Goal: Check status

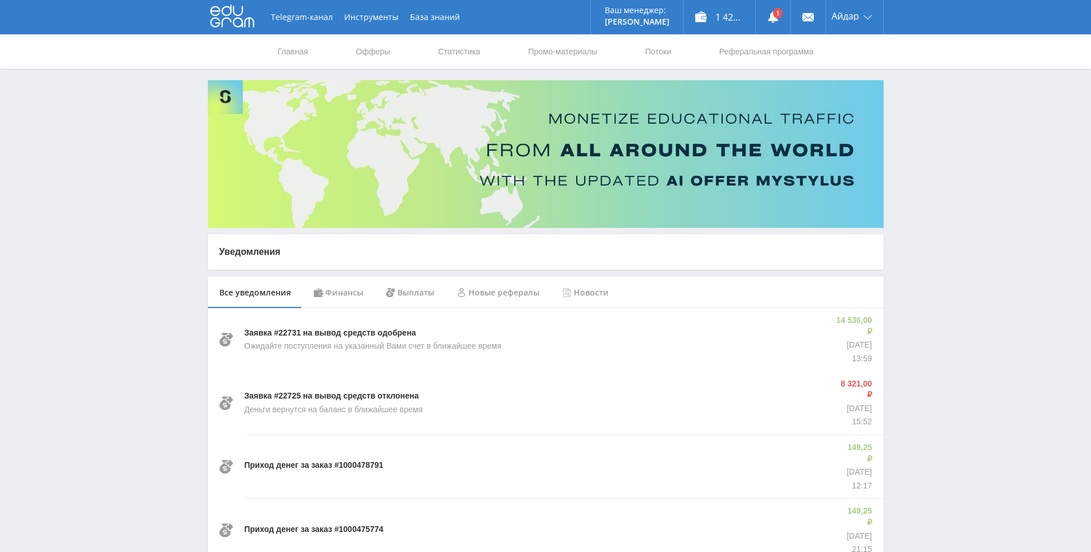
drag, startPoint x: 937, startPoint y: 318, endPoint x: 907, endPoint y: 273, distance: 53.4
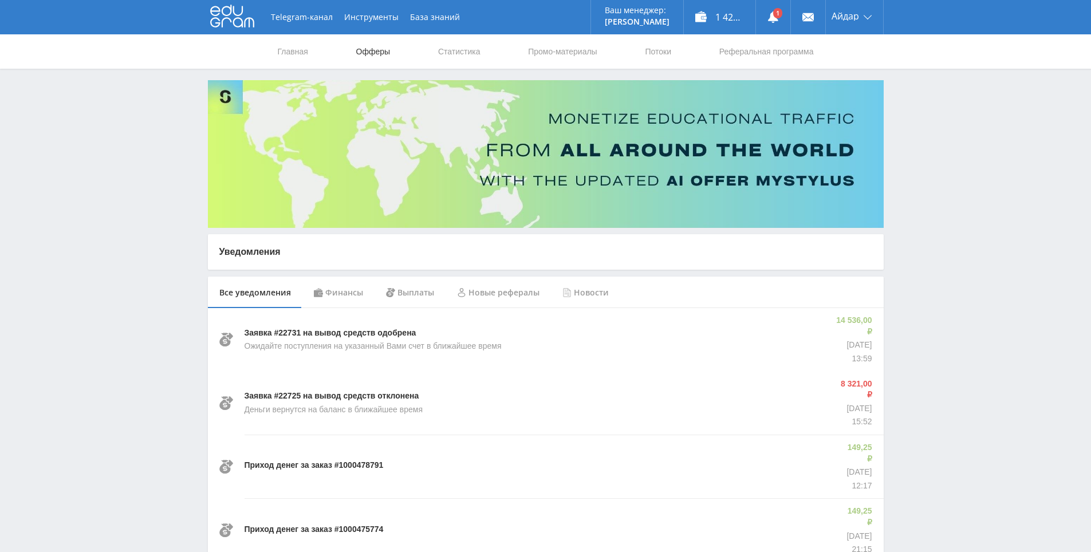
click at [384, 48] on link "Офферы" at bounding box center [373, 51] width 37 height 34
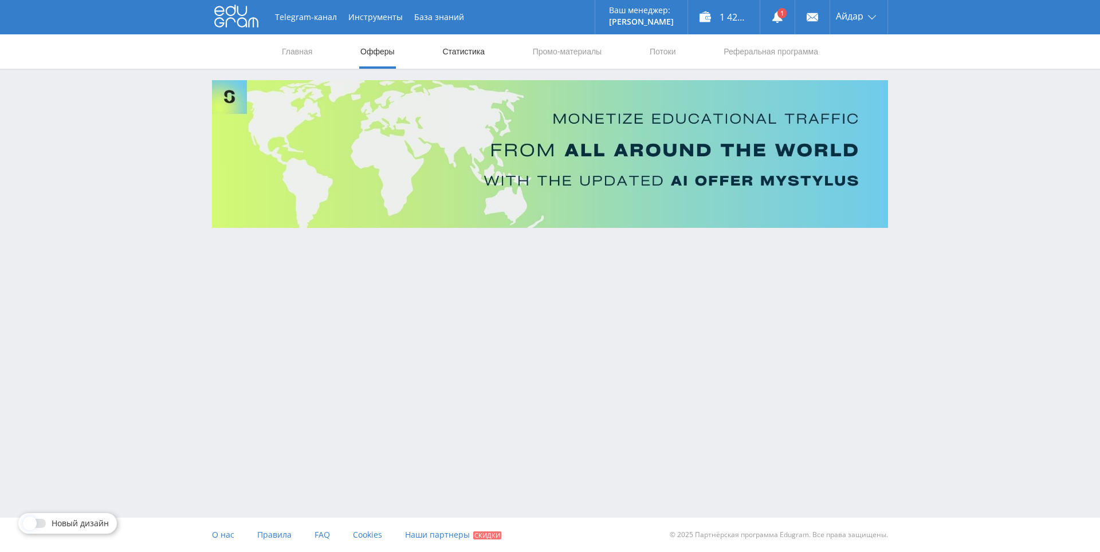
click at [479, 60] on link "Статистика" at bounding box center [463, 51] width 45 height 34
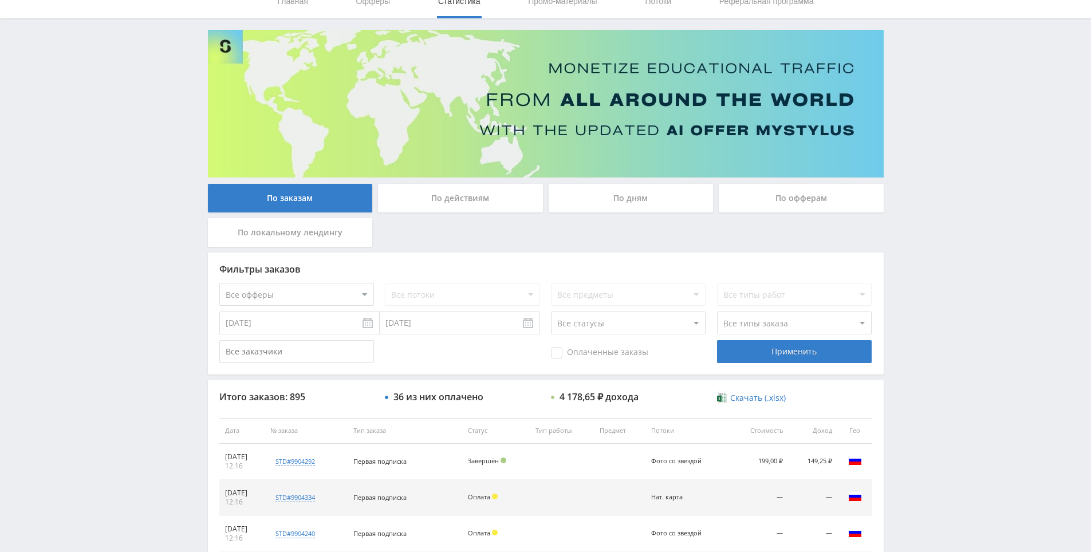
drag, startPoint x: 925, startPoint y: 336, endPoint x: 925, endPoint y: 351, distance: 14.9
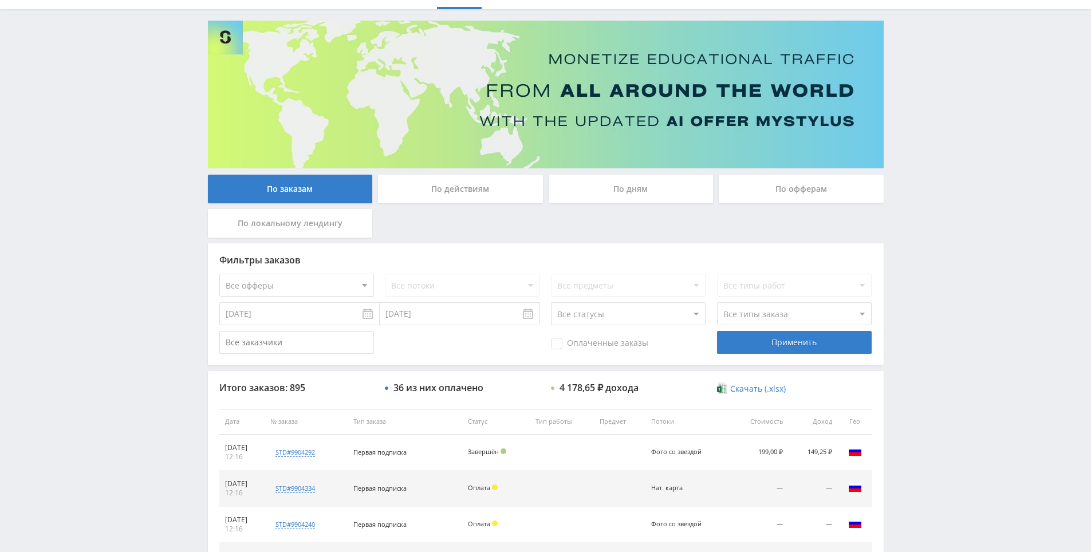
drag, startPoint x: 925, startPoint y: 351, endPoint x: 921, endPoint y: 321, distance: 30.0
click at [912, 285] on div "Telegram-канал Инструменты База знаний Ваш менеджер: [PERSON_NAME] Online @edug…" at bounding box center [545, 421] width 1091 height 962
drag, startPoint x: 912, startPoint y: 285, endPoint x: 922, endPoint y: 294, distance: 13.8
click at [918, 292] on div "Telegram-канал Инструменты База знаний Ваш менеджер: [PERSON_NAME] Online @edug…" at bounding box center [545, 421] width 1091 height 962
click at [927, 298] on div "Telegram-канал Инструменты База знаний Ваш менеджер: [PERSON_NAME] Online @edug…" at bounding box center [545, 421] width 1091 height 962
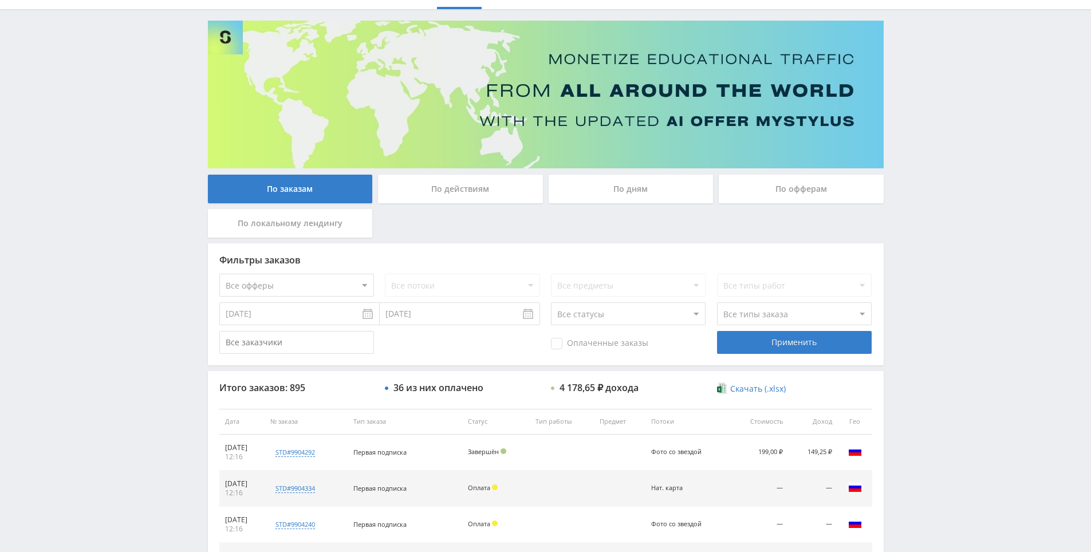
click at [928, 264] on div "Telegram-канал Инструменты База знаний Ваш менеджер: [PERSON_NAME] Online @edug…" at bounding box center [545, 421] width 1091 height 962
click at [929, 267] on div "Telegram-канал Инструменты База знаний Ваш менеджер: [PERSON_NAME] Online @edug…" at bounding box center [545, 421] width 1091 height 962
click at [930, 270] on div "Telegram-канал Инструменты База знаний Ваш менеджер: [PERSON_NAME] Online @edug…" at bounding box center [545, 421] width 1091 height 962
click at [928, 257] on div "Telegram-канал Инструменты База знаний Ваш менеджер: [PERSON_NAME] Online @edug…" at bounding box center [545, 421] width 1091 height 962
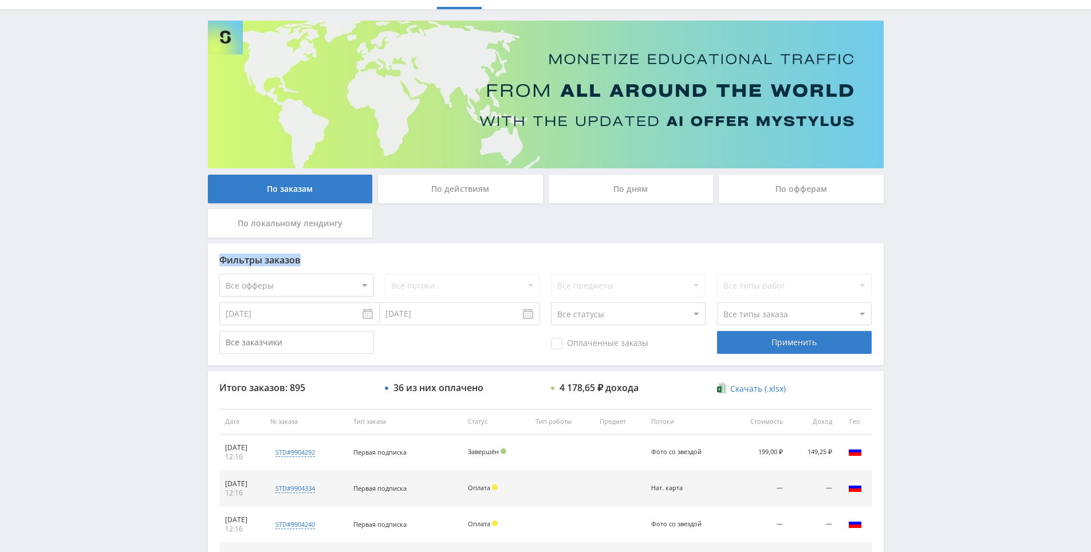
click at [929, 257] on div "Telegram-канал Инструменты База знаний Ваш менеджер: [PERSON_NAME] Online @edug…" at bounding box center [545, 421] width 1091 height 962
click at [925, 243] on div "Telegram-канал Инструменты База знаний Ваш менеджер: [PERSON_NAME] Online @edug…" at bounding box center [545, 421] width 1091 height 962
drag, startPoint x: 925, startPoint y: 243, endPoint x: 915, endPoint y: 230, distance: 16.7
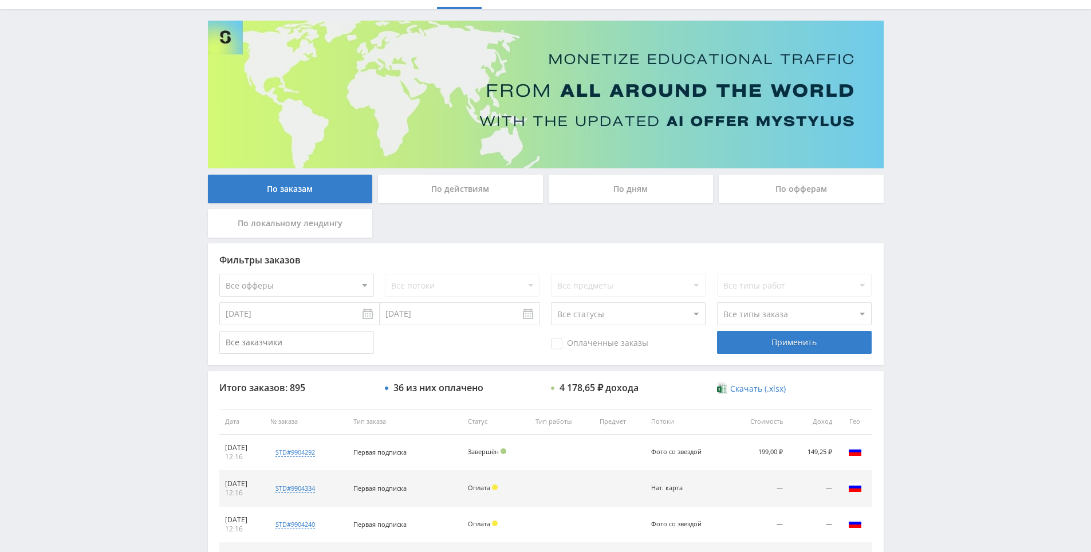
click at [915, 230] on div "Telegram-канал Инструменты База знаний Ваш менеджер: [PERSON_NAME] Online @edug…" at bounding box center [545, 421] width 1091 height 962
click at [916, 231] on div "Telegram-канал Инструменты База знаний Ваш менеджер: [PERSON_NAME] Online @edug…" at bounding box center [545, 421] width 1091 height 962
click at [919, 234] on div "Telegram-канал Инструменты База знаний Ваш менеджер: [PERSON_NAME] Online @edug…" at bounding box center [545, 421] width 1091 height 962
click at [907, 221] on div "Telegram-канал Инструменты База знаний Ваш менеджер: [PERSON_NAME] Online @edug…" at bounding box center [545, 421] width 1091 height 962
click at [906, 221] on div "Telegram-канал Инструменты База знаний Ваш менеджер: [PERSON_NAME] Online @edug…" at bounding box center [545, 421] width 1091 height 962
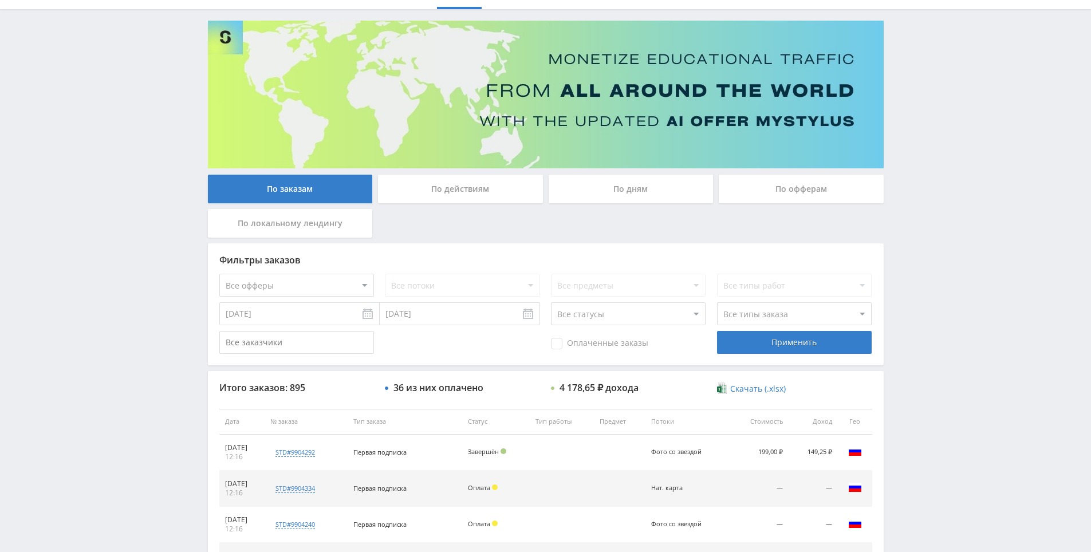
click at [897, 217] on div "Telegram-канал Инструменты База знаний Ваш менеджер: [PERSON_NAME] Online @edug…" at bounding box center [545, 421] width 1091 height 962
click at [903, 221] on div "Telegram-канал Инструменты База знаний Ваш менеджер: [PERSON_NAME] Online @edug…" at bounding box center [545, 421] width 1091 height 962
click at [894, 215] on div "Telegram-канал Инструменты База знаний Ваш менеджер: [PERSON_NAME] Online @edug…" at bounding box center [545, 421] width 1091 height 962
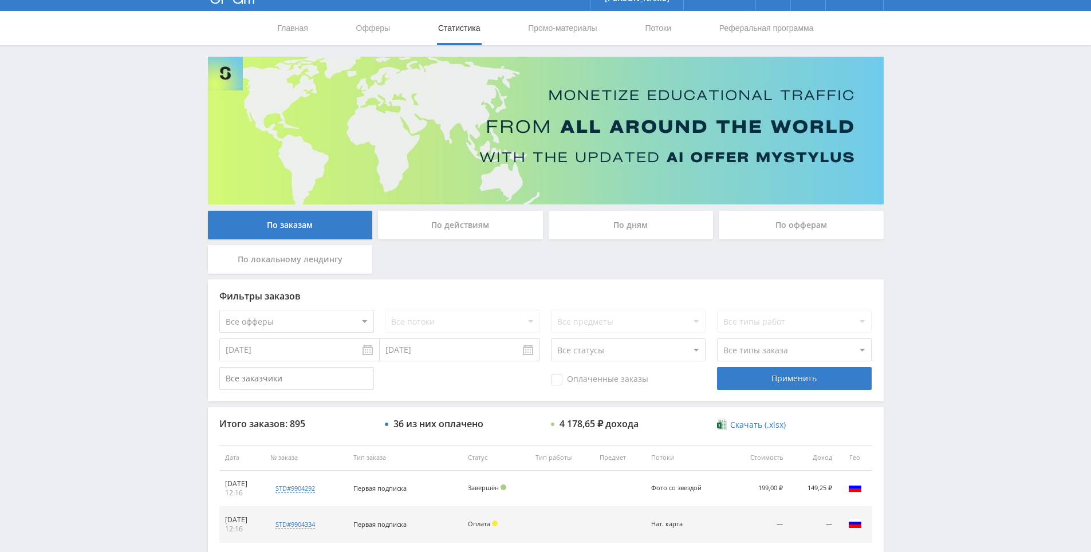
scroll to position [0, 0]
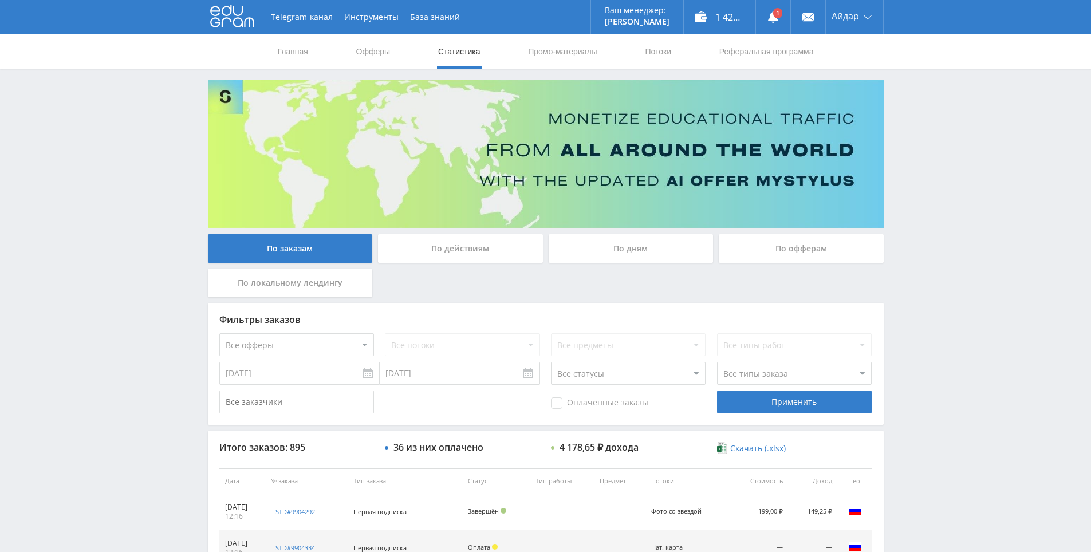
drag, startPoint x: 667, startPoint y: 230, endPoint x: 726, endPoint y: 158, distance: 92.4
drag, startPoint x: 728, startPoint y: 371, endPoint x: 715, endPoint y: 277, distance: 94.2
drag, startPoint x: 0, startPoint y: 0, endPoint x: 156, endPoint y: 38, distance: 160.5
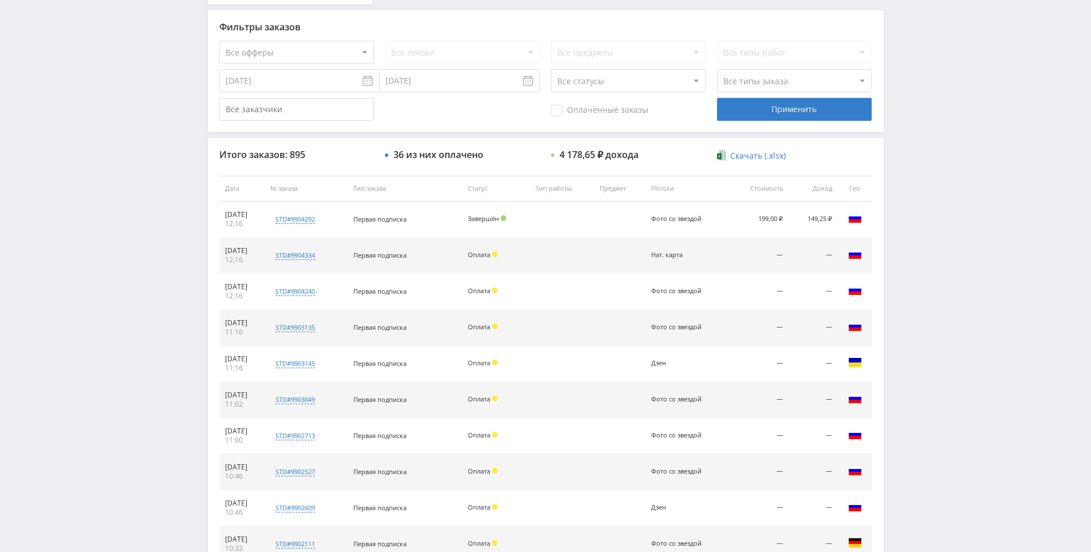
drag, startPoint x: 937, startPoint y: 205, endPoint x: 777, endPoint y: 195, distance: 160.1
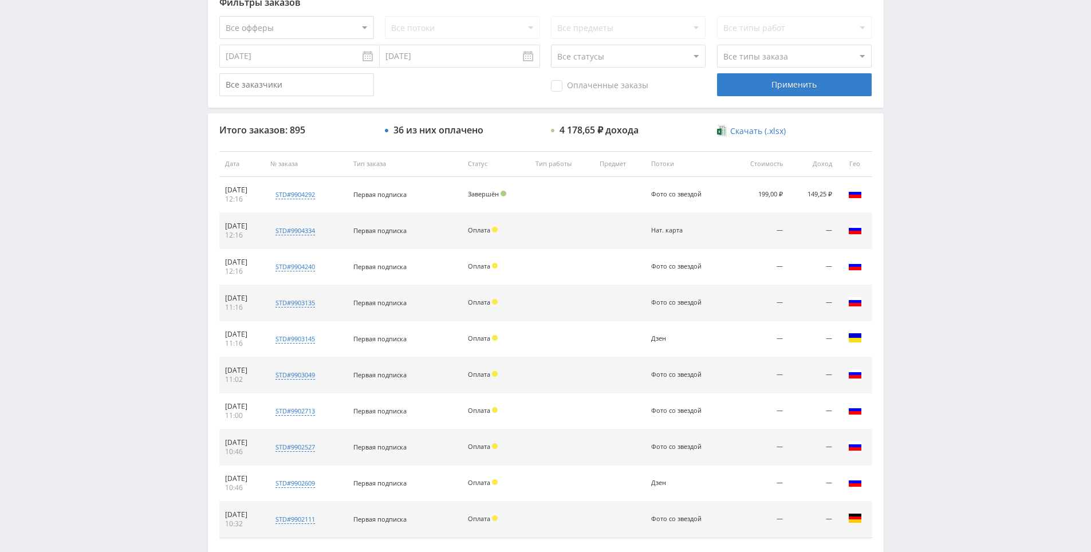
drag, startPoint x: 913, startPoint y: 297, endPoint x: 924, endPoint y: 229, distance: 69.5
click at [924, 227] on div "Telegram-канал Инструменты База знаний Ваш менеджер: Alex Alex Online @edugram_…" at bounding box center [545, 164] width 1091 height 962
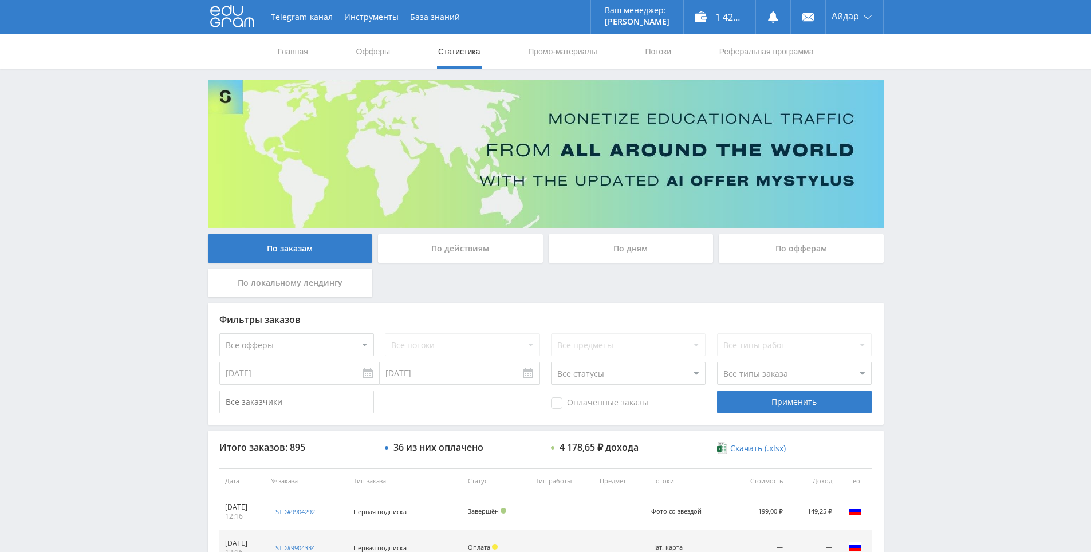
drag, startPoint x: 967, startPoint y: 358, endPoint x: 964, endPoint y: 293, distance: 65.4
click at [964, 293] on div "Telegram-канал Инструменты База знаний Ваш менеджер: Alex Alex Online @edugram_…" at bounding box center [545, 481] width 1091 height 962
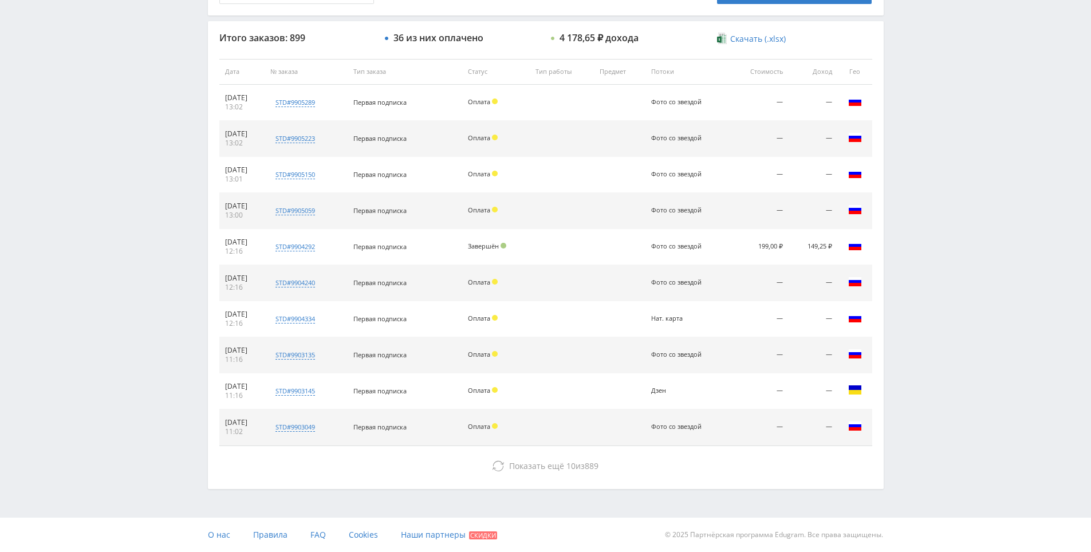
click at [938, 265] on div "Telegram-канал Инструменты База знаний Ваш менеджер: [PERSON_NAME] Online @edug…" at bounding box center [545, 71] width 1091 height 962
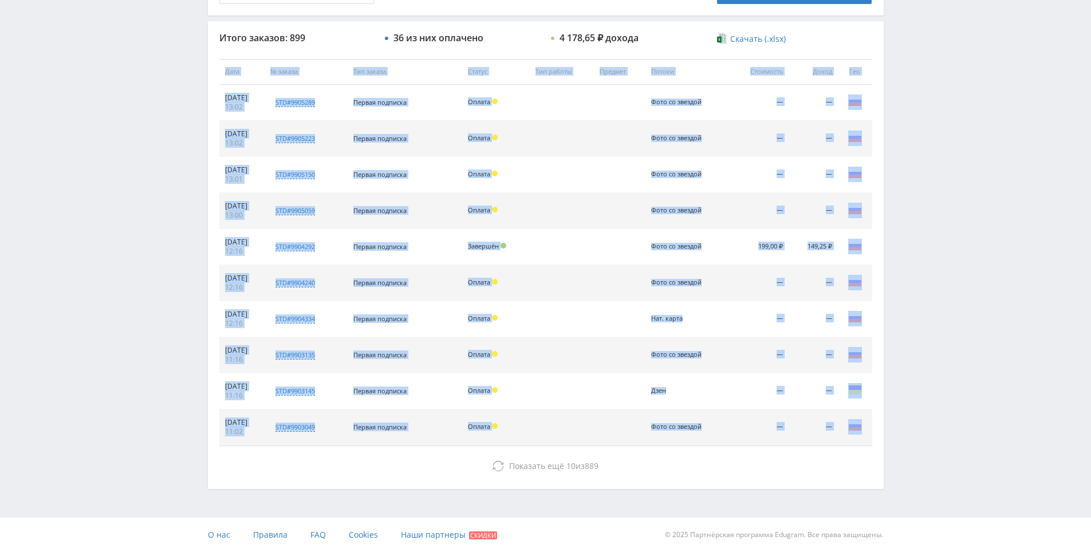
click at [938, 267] on div "Telegram-канал Инструменты База знаний Ваш менеджер: [PERSON_NAME] Online @edug…" at bounding box center [545, 71] width 1091 height 962
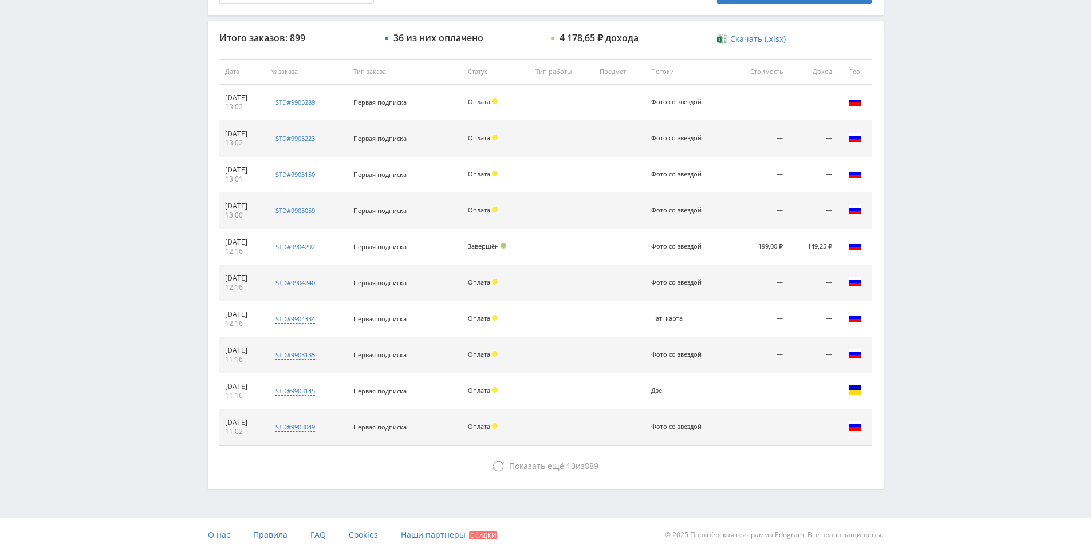
drag, startPoint x: 934, startPoint y: 215, endPoint x: 895, endPoint y: 193, distance: 44.6
click at [929, 213] on div "Telegram-канал Инструменты База знаний Ваш менеджер: [PERSON_NAME] Online @edug…" at bounding box center [545, 71] width 1091 height 962
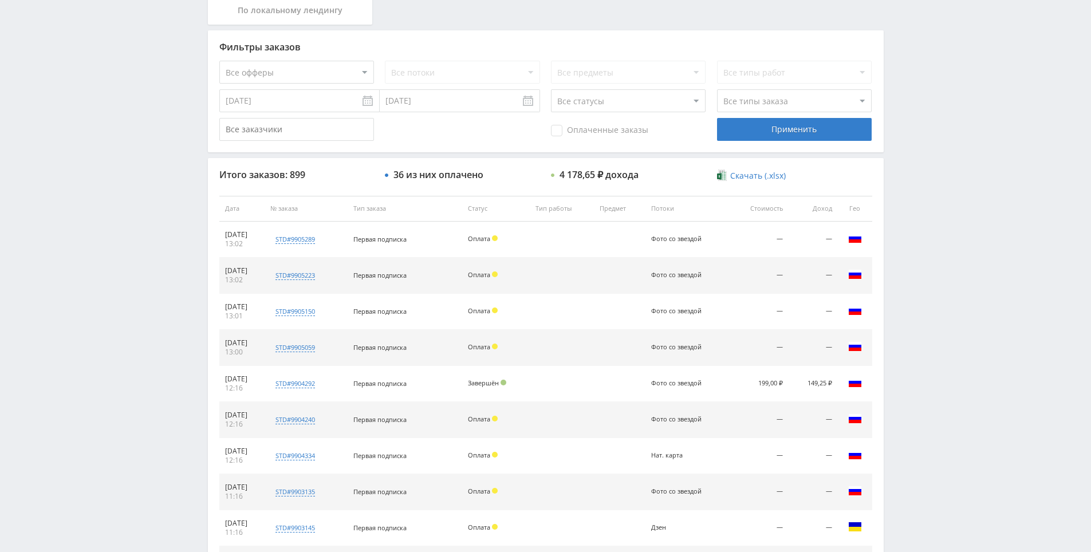
scroll to position [37, 0]
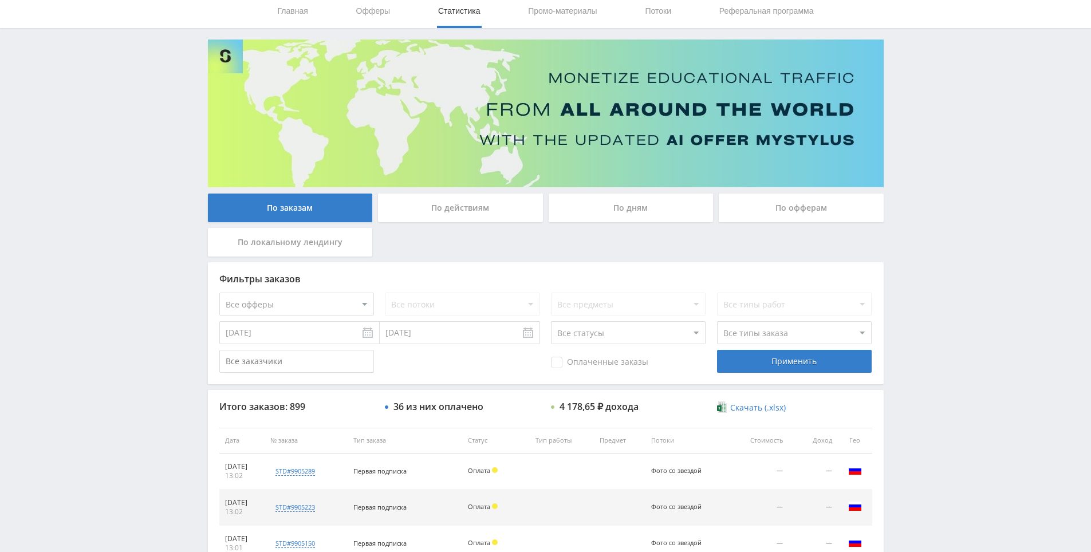
drag, startPoint x: 894, startPoint y: 197, endPoint x: 897, endPoint y: 125, distance: 71.7
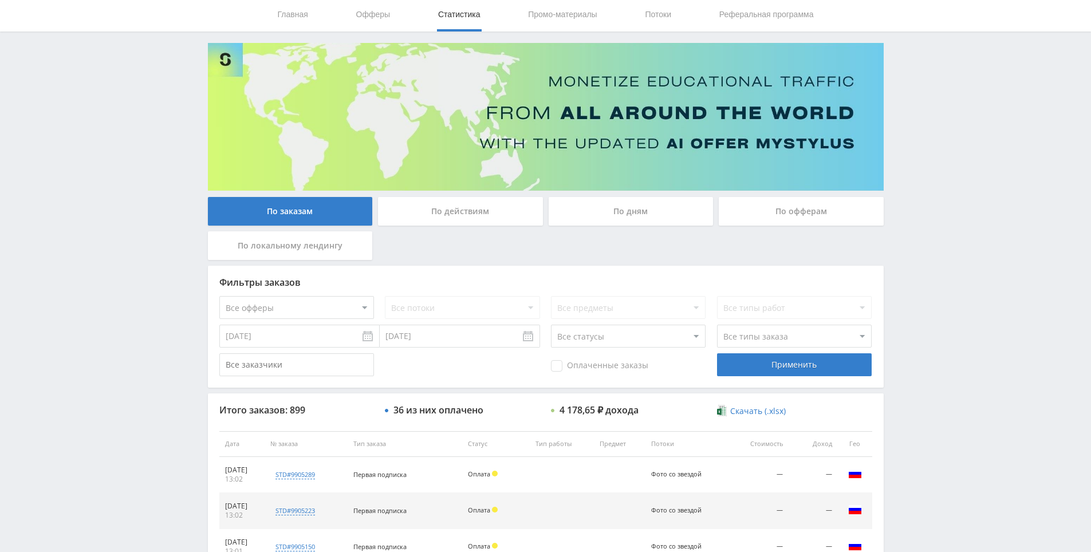
drag, startPoint x: 963, startPoint y: 391, endPoint x: 928, endPoint y: 364, distance: 44.2
click at [928, 364] on div "Telegram-канал Инструменты База знаний Ваш менеджер: [PERSON_NAME] Online @edug…" at bounding box center [545, 444] width 1091 height 962
drag, startPoint x: 928, startPoint y: 364, endPoint x: 930, endPoint y: 370, distance: 5.9
click at [928, 365] on div "Telegram-канал Инструменты База знаний Ваш менеджер: [PERSON_NAME] Online @edug…" at bounding box center [545, 444] width 1091 height 962
drag, startPoint x: 932, startPoint y: 372, endPoint x: 928, endPoint y: 366, distance: 7.0
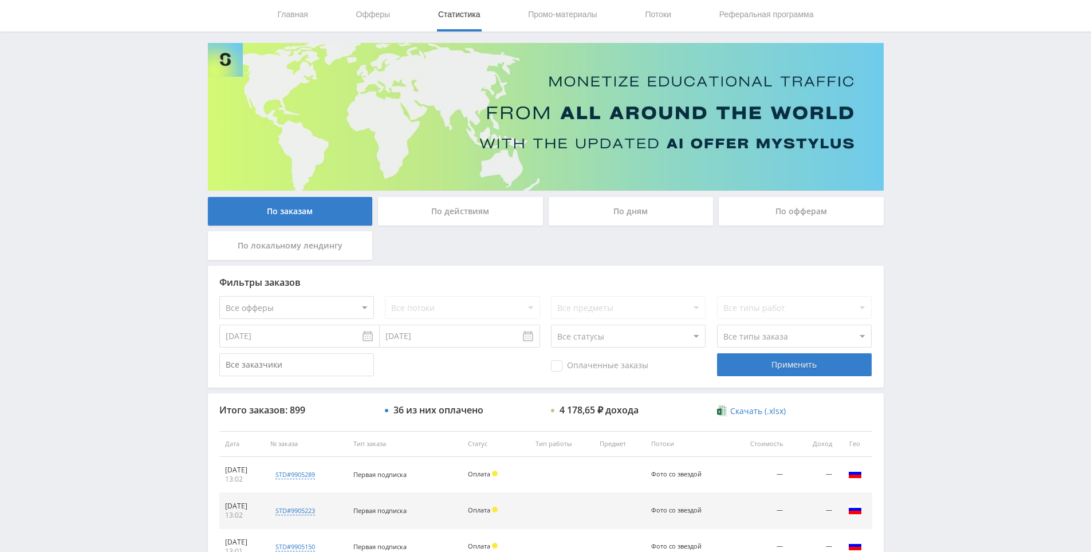
drag, startPoint x: 928, startPoint y: 366, endPoint x: 792, endPoint y: 268, distance: 167.9
click at [928, 366] on div "Telegram-канал Инструменты База знаний Ваш менеджер: [PERSON_NAME] Online @edug…" at bounding box center [545, 444] width 1091 height 962
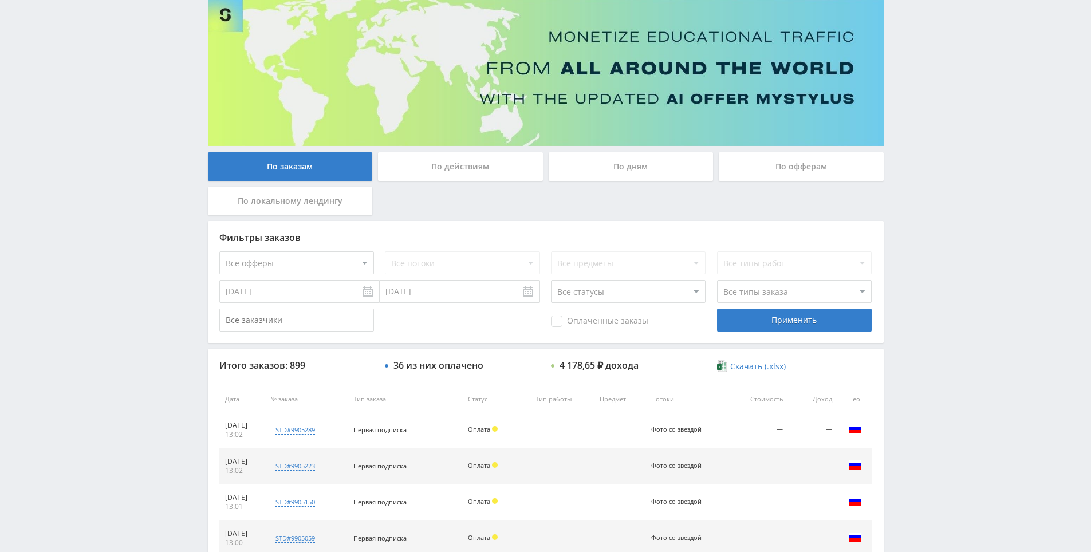
scroll to position [101, 0]
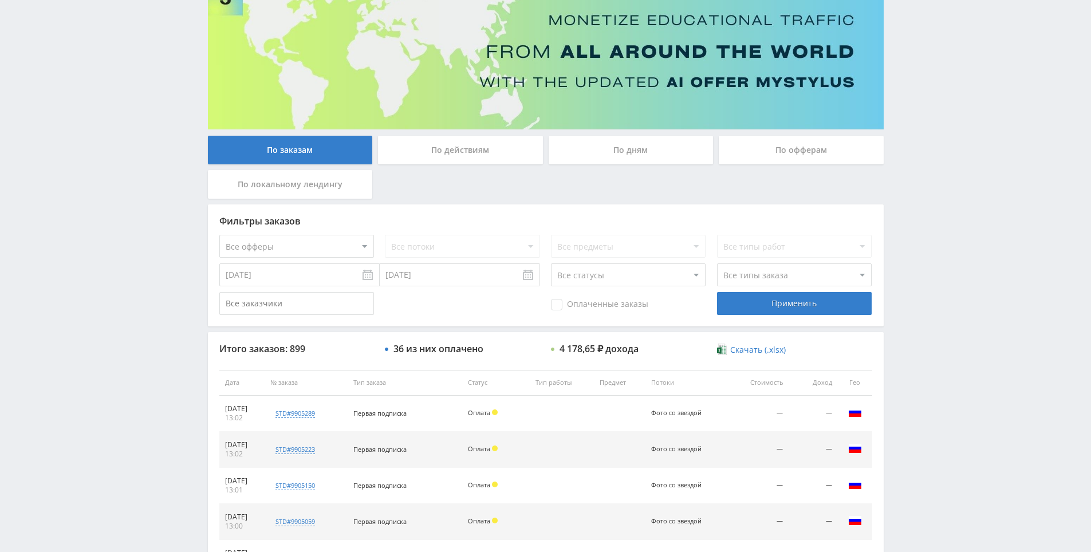
drag, startPoint x: 941, startPoint y: 201, endPoint x: 941, endPoint y: 217, distance: 16.0
